Goal: Task Accomplishment & Management: Use online tool/utility

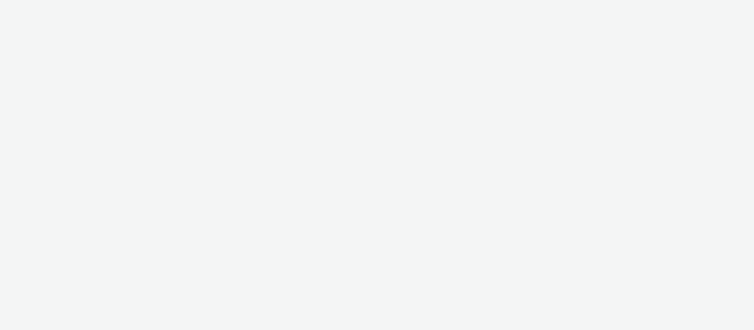
select select "2c2881b8-a35e-4ab4-afa0-3ba52d3fbcb3"
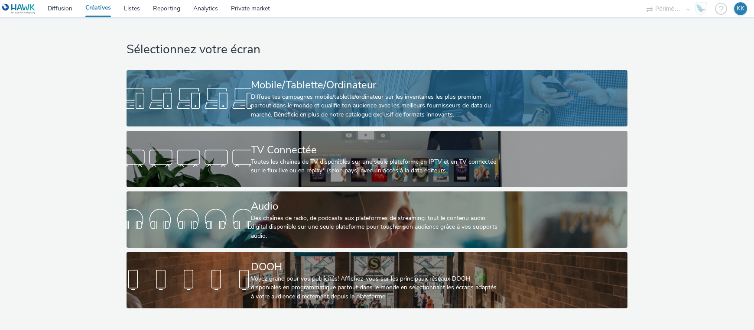
click at [292, 88] on div "Mobile/Tablette/Ordinateur" at bounding box center [375, 85] width 249 height 15
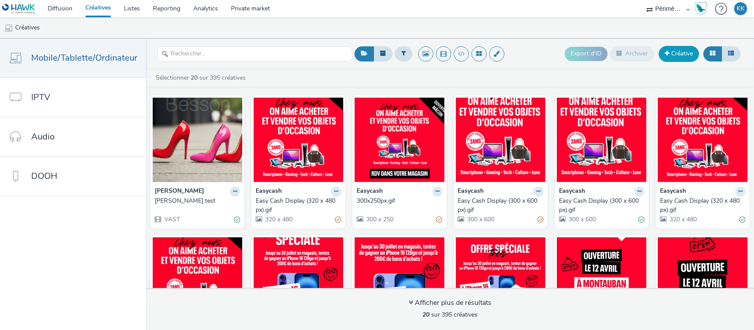
click at [669, 51] on span at bounding box center [667, 53] width 5 height 6
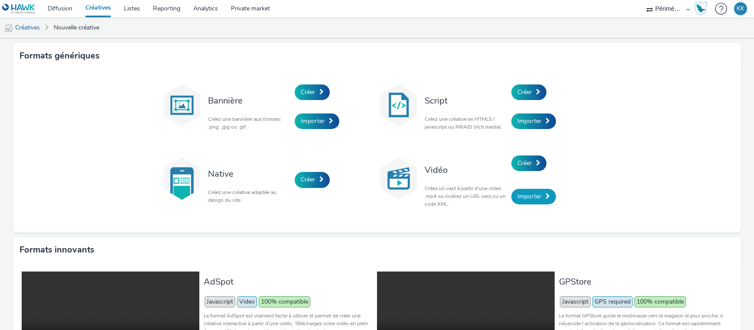
click at [538, 194] on link "Importer" at bounding box center [534, 197] width 45 height 16
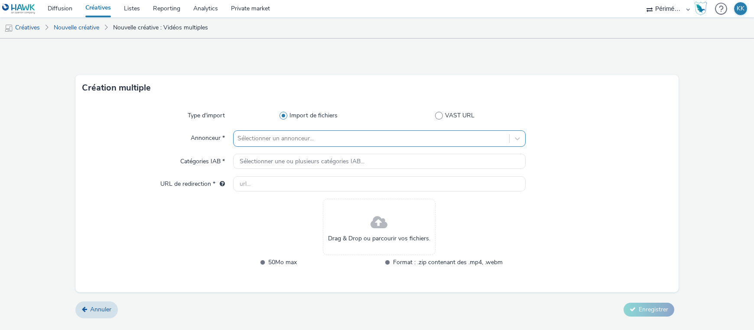
click at [378, 135] on div at bounding box center [371, 139] width 267 height 10
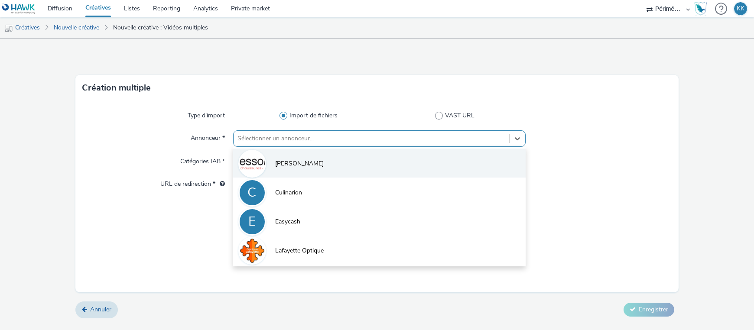
click at [301, 159] on li "[PERSON_NAME]" at bounding box center [379, 163] width 293 height 29
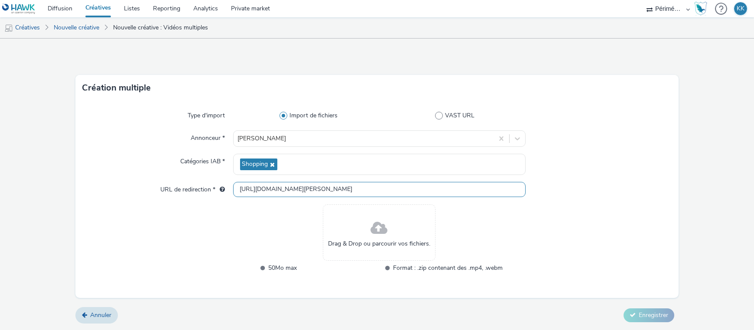
drag, startPoint x: 341, startPoint y: 195, endPoint x: 206, endPoint y: 189, distance: 134.5
click at [211, 189] on div "URL de redirection * [URL][DOMAIN_NAME][PERSON_NAME]" at bounding box center [377, 190] width 590 height 16
paste input "s://[DOMAIN_NAME][URL]"
type input "[URL][DOMAIN_NAME]"
click at [368, 225] on div "Drag & Drop ou parcourir vos fichiers." at bounding box center [379, 233] width 113 height 56
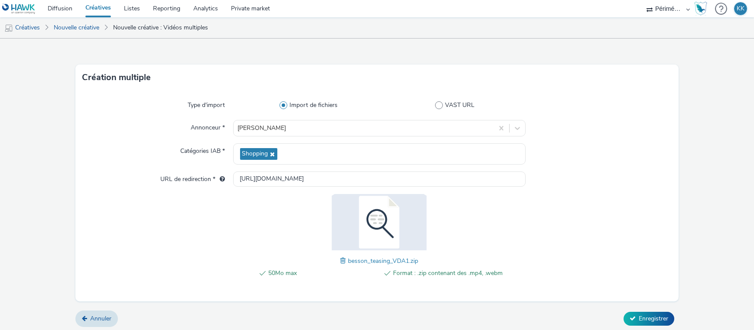
scroll to position [13, 0]
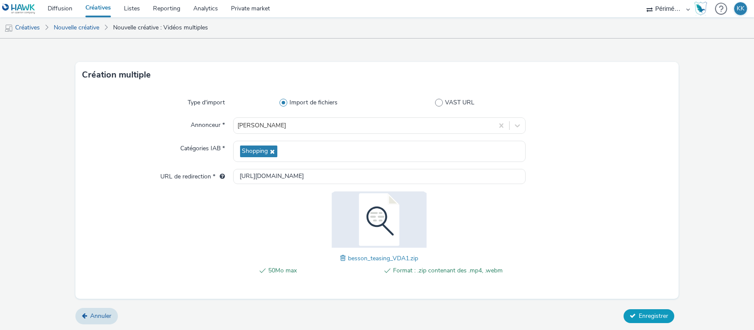
click at [633, 322] on button "Enregistrer" at bounding box center [649, 317] width 51 height 14
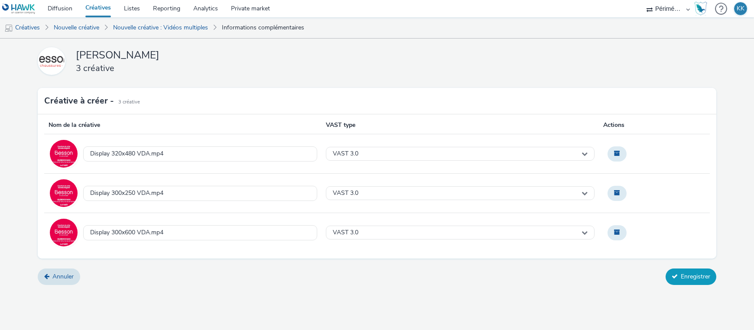
click at [690, 276] on button "Enregistrer" at bounding box center [691, 277] width 51 height 16
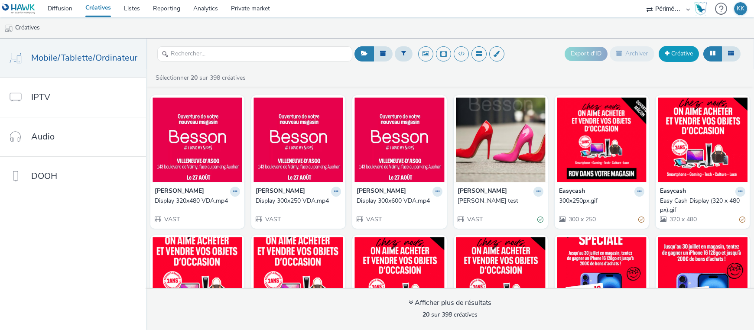
click at [675, 53] on link "Créative" at bounding box center [679, 54] width 40 height 16
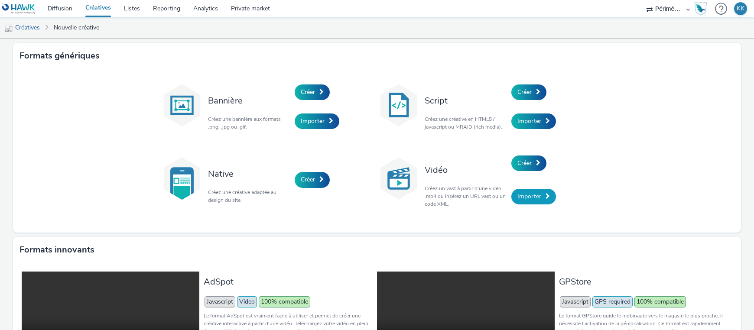
click at [525, 194] on span "Importer" at bounding box center [530, 196] width 24 height 8
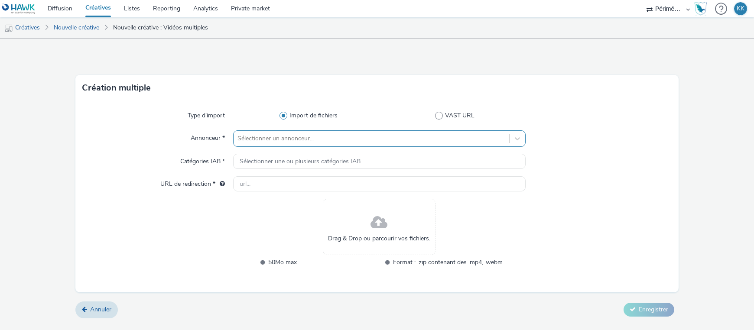
click at [280, 139] on div at bounding box center [371, 139] width 267 height 10
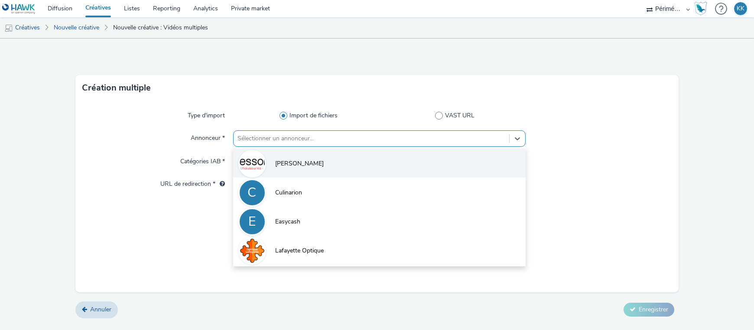
click at [277, 163] on span "[PERSON_NAME]" at bounding box center [300, 164] width 49 height 9
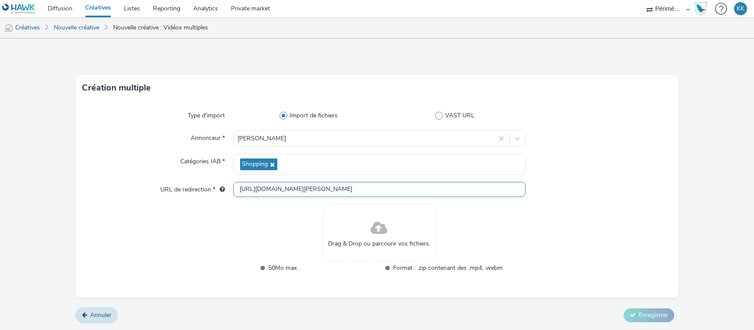
drag, startPoint x: 343, startPoint y: 193, endPoint x: 183, endPoint y: 204, distance: 161.2
click at [186, 205] on div "Type d'import Import de fichiers VAST URL Annonceur * [PERSON_NAME] Catégories …" at bounding box center [376, 199] width 603 height 197
paste input "s://[DOMAIN_NAME][URL]"
type input "[URL][DOMAIN_NAME]"
click at [408, 237] on div "Drag & Drop ou parcourir vos fichiers." at bounding box center [379, 233] width 113 height 56
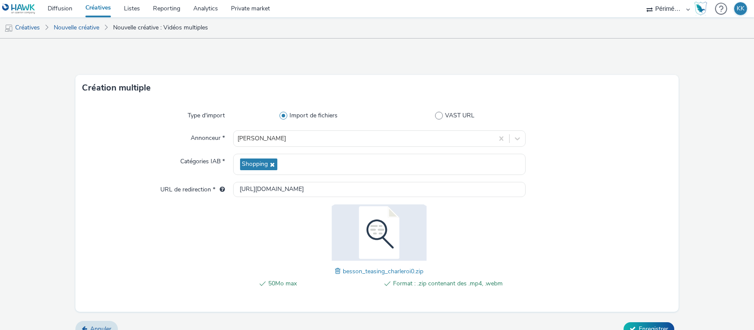
scroll to position [13, 0]
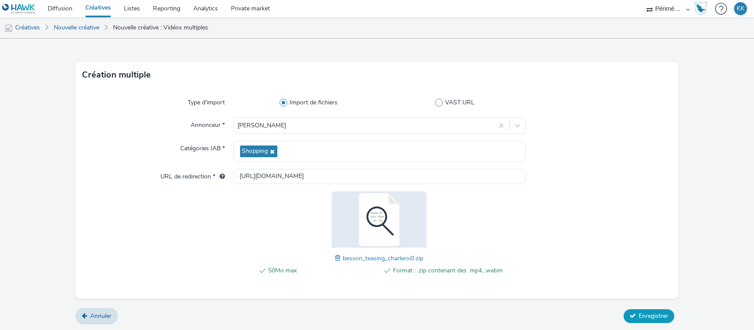
click at [644, 317] on span "Enregistrer" at bounding box center [653, 316] width 29 height 8
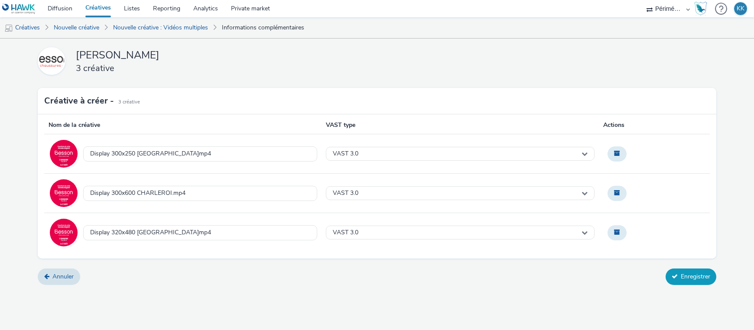
click at [694, 278] on button "Enregistrer" at bounding box center [691, 277] width 51 height 16
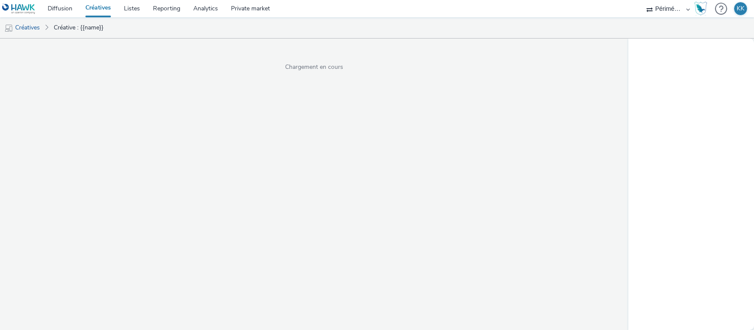
select select "2c2881b8-a35e-4ab4-afa0-3ba52d3fbcb3"
